Goal: Task Accomplishment & Management: Use online tool/utility

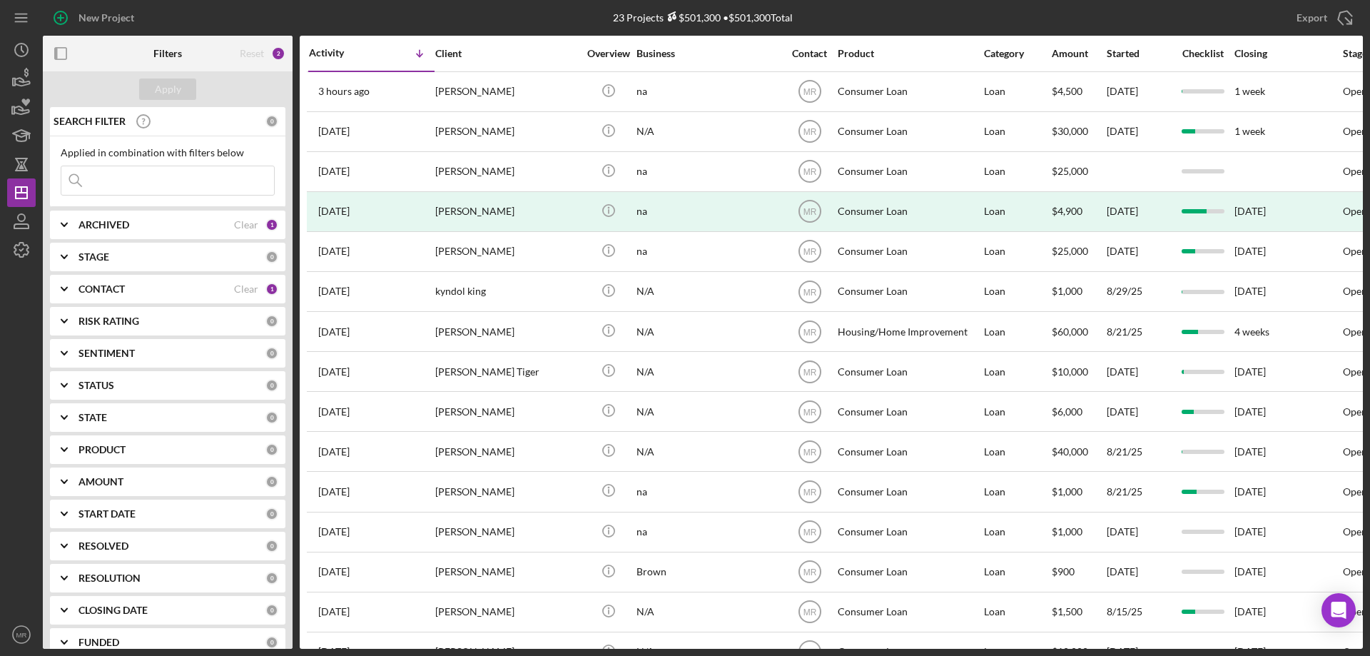
click at [864, 10] on div "23 Projects $501,300 • $501,300 Total" at bounding box center [703, 18] width 440 height 36
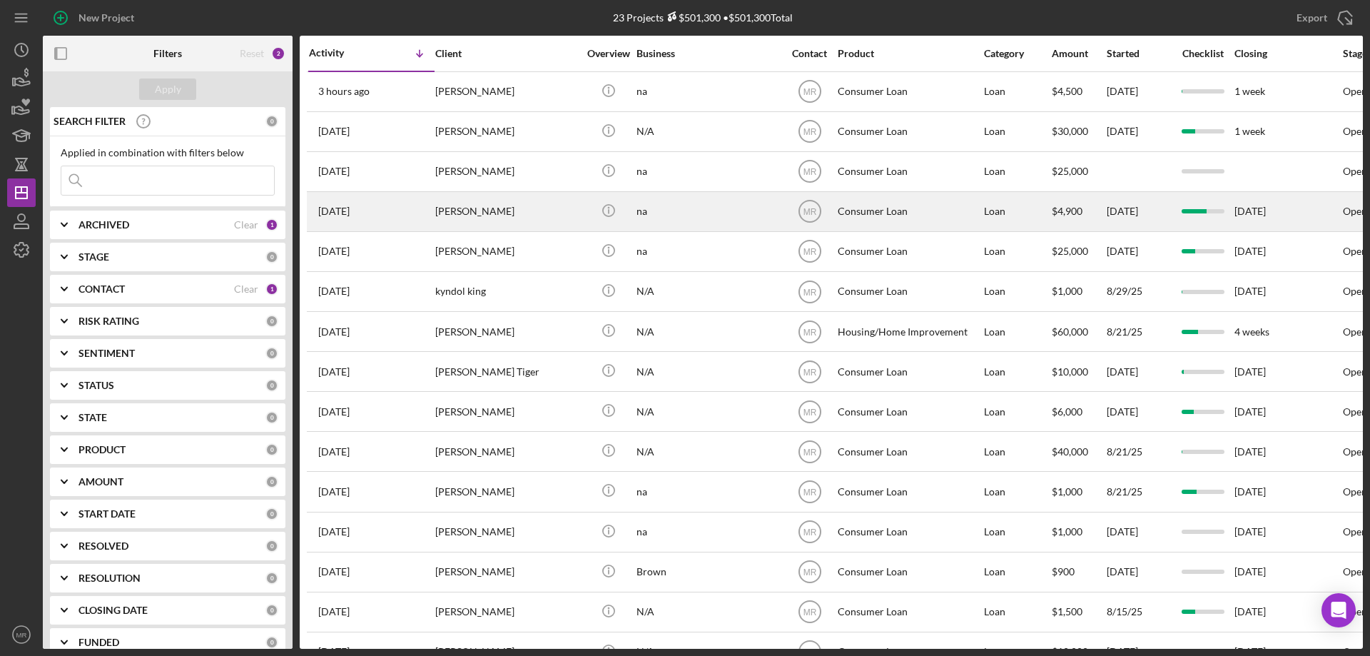
click at [710, 211] on div "na" at bounding box center [708, 212] width 143 height 38
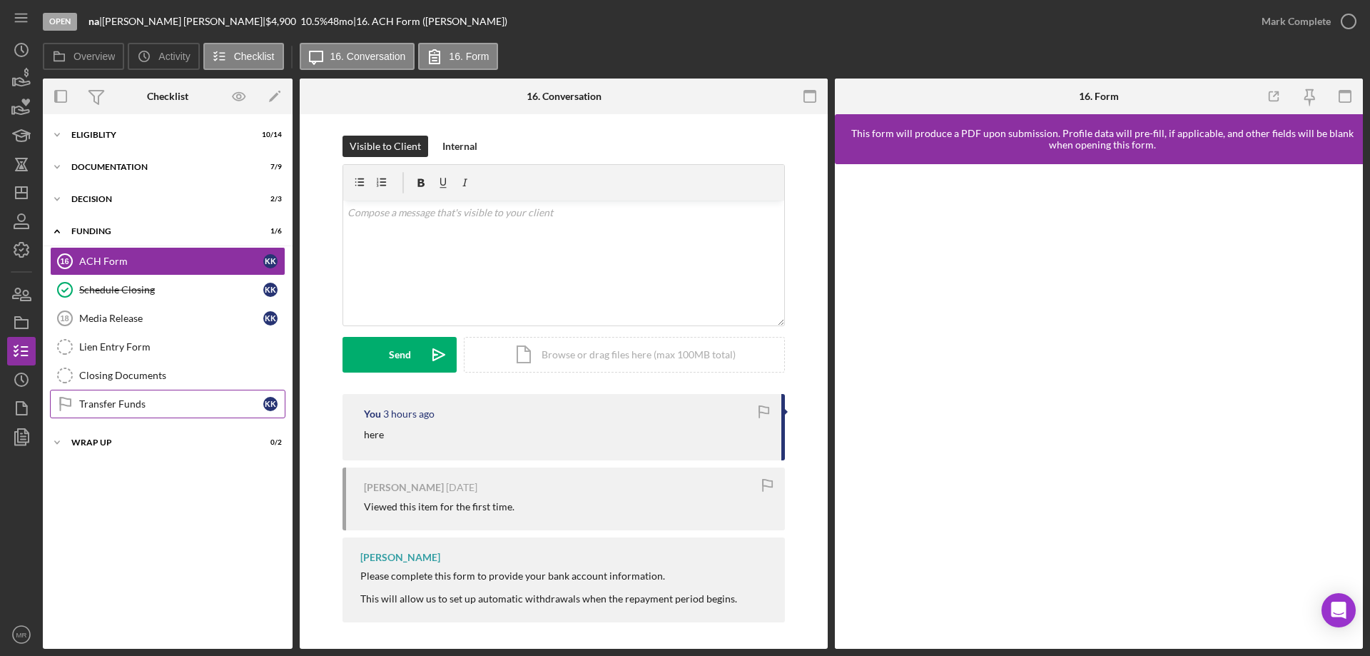
click at [100, 409] on div "Transfer Funds" at bounding box center [171, 403] width 184 height 11
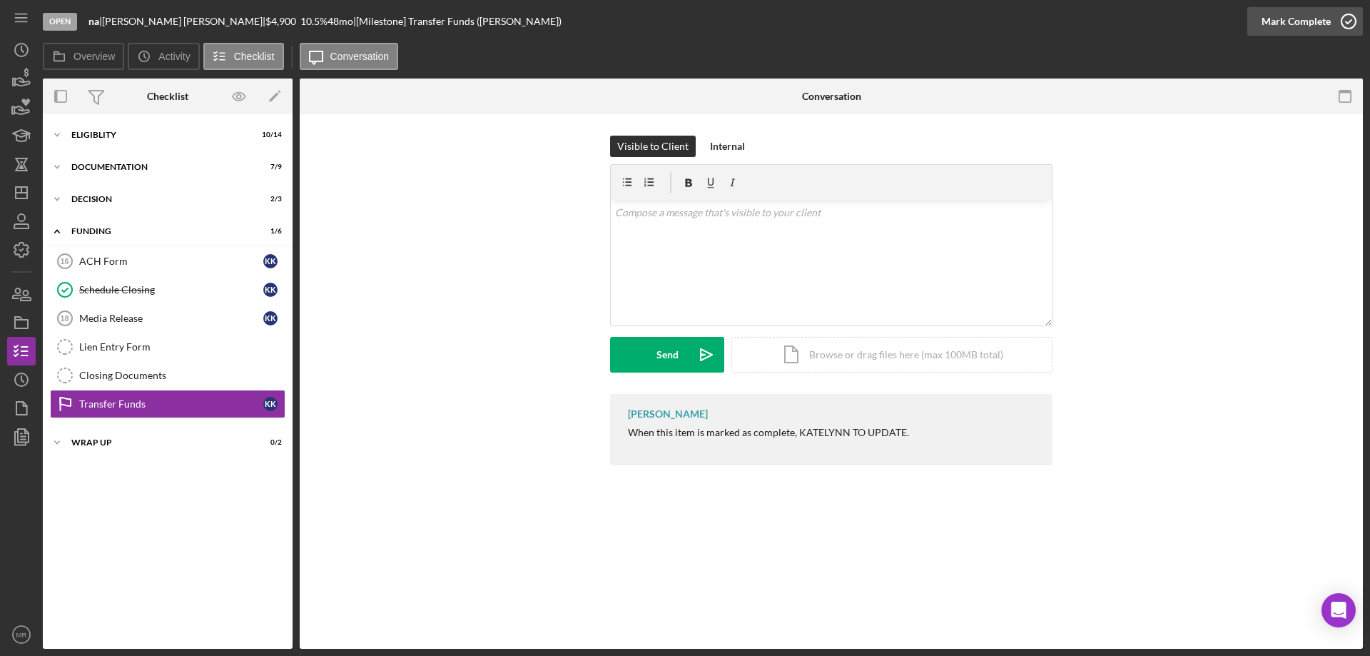
click at [1354, 23] on icon "button" at bounding box center [1349, 22] width 36 height 36
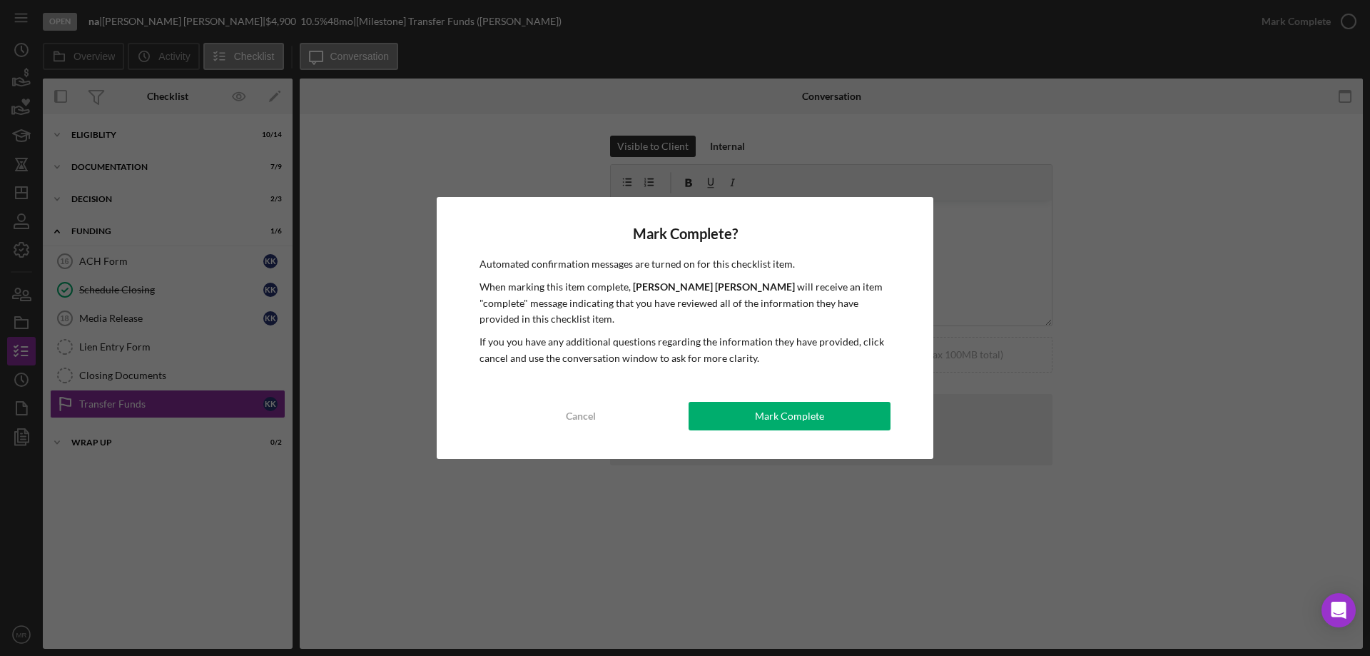
click at [787, 417] on div "Mark Complete" at bounding box center [789, 416] width 69 height 29
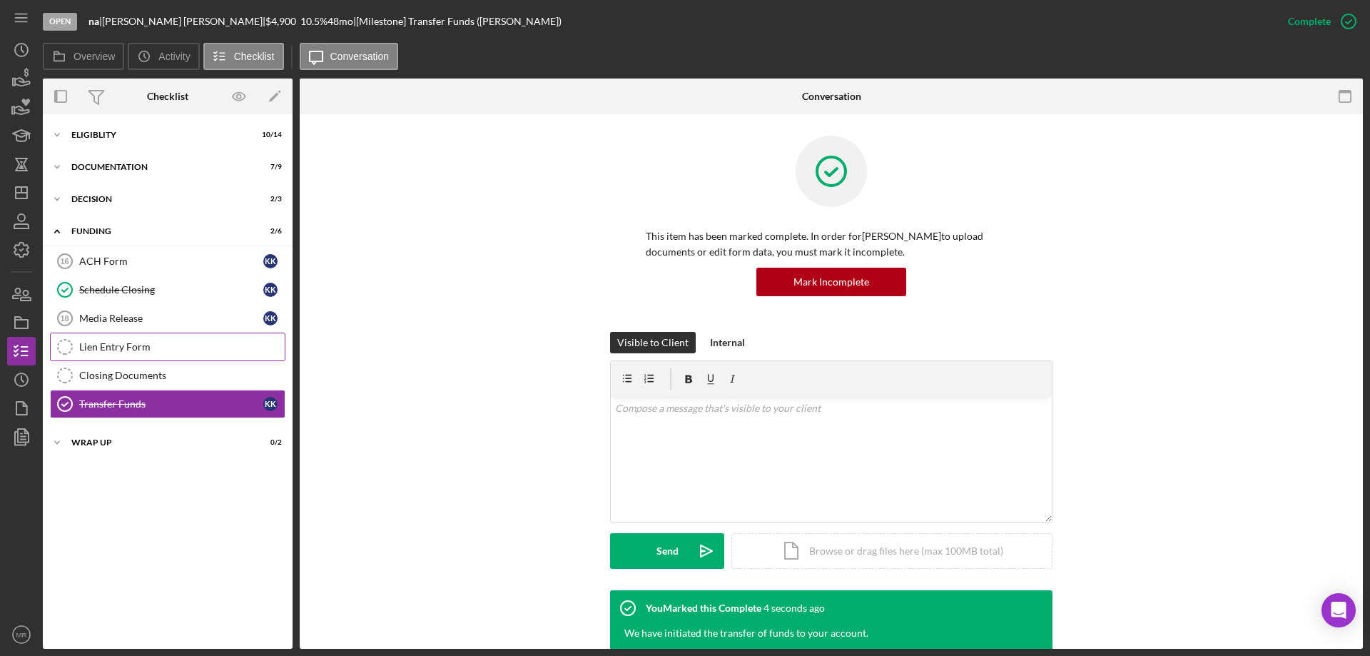
click at [122, 349] on div "Lien Entry Form" at bounding box center [182, 346] width 206 height 11
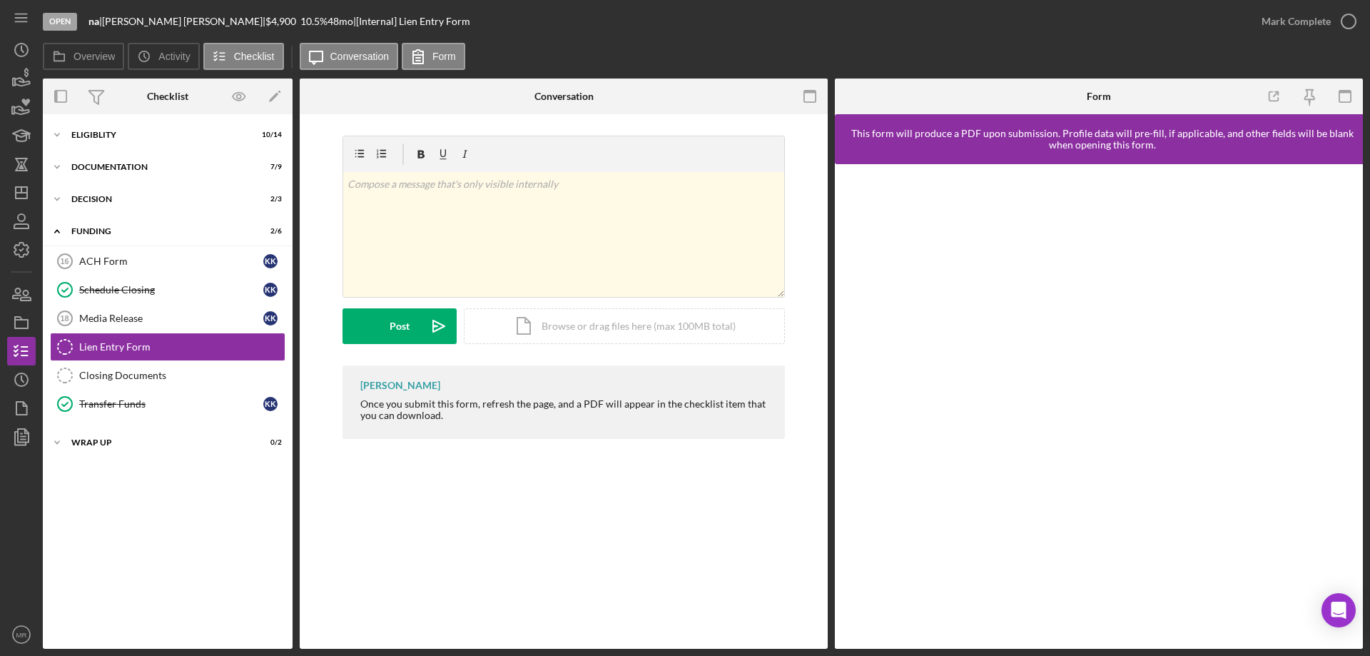
click at [588, 529] on div "Lien Entry Form Lien Entry Form v Color teal Color pink Remove color Add row ab…" at bounding box center [564, 381] width 528 height 534
click at [18, 186] on icon "Icon/Dashboard" at bounding box center [22, 193] width 36 height 36
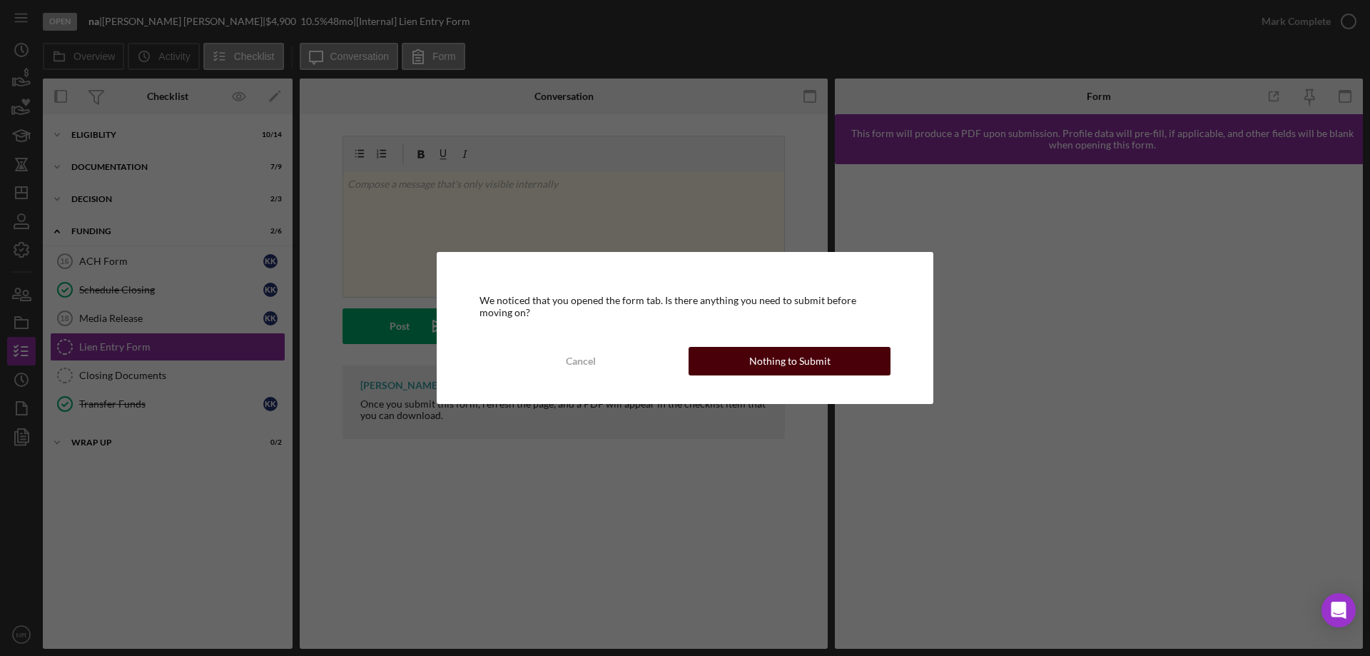
click at [815, 359] on div "Nothing to Submit" at bounding box center [789, 361] width 81 height 29
